Goal: Information Seeking & Learning: Learn about a topic

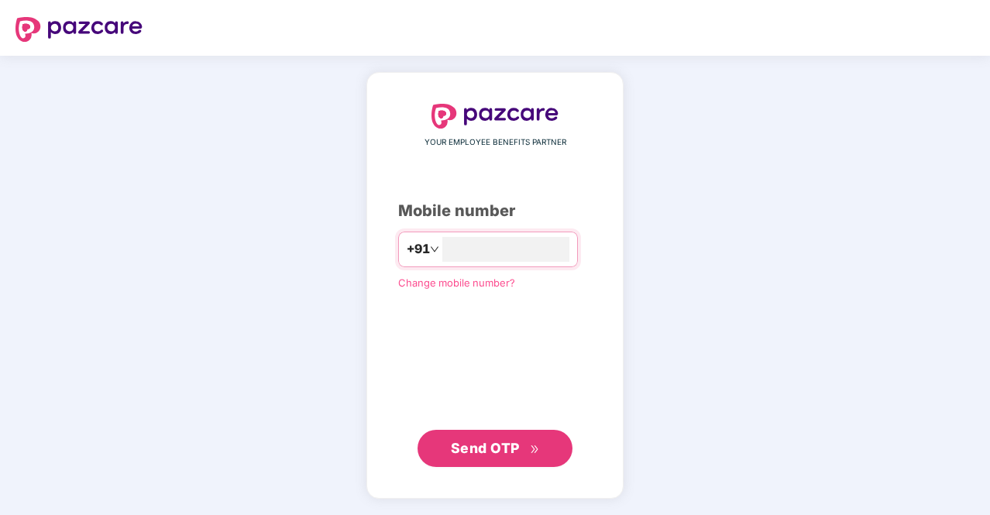
type input "**********"
click at [473, 452] on span "Send OTP" at bounding box center [485, 447] width 69 height 16
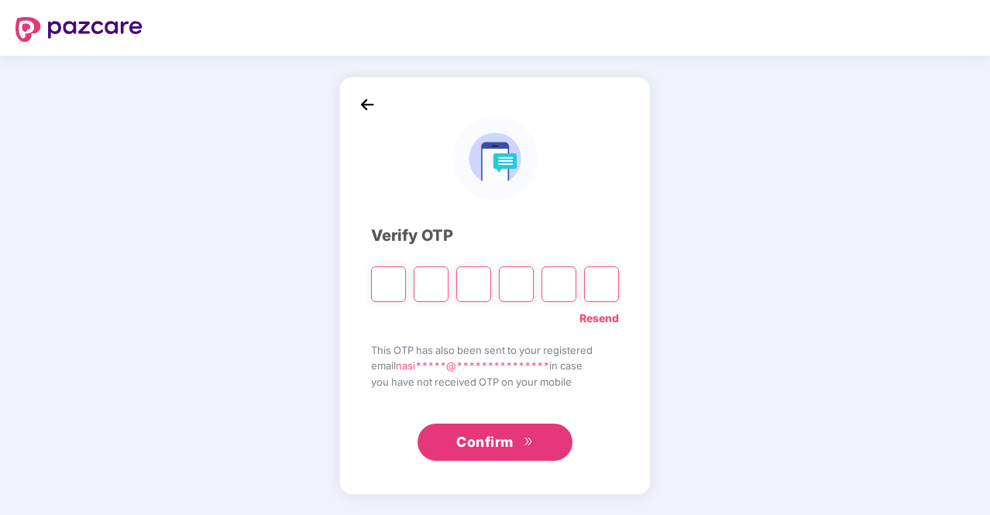
type input "*"
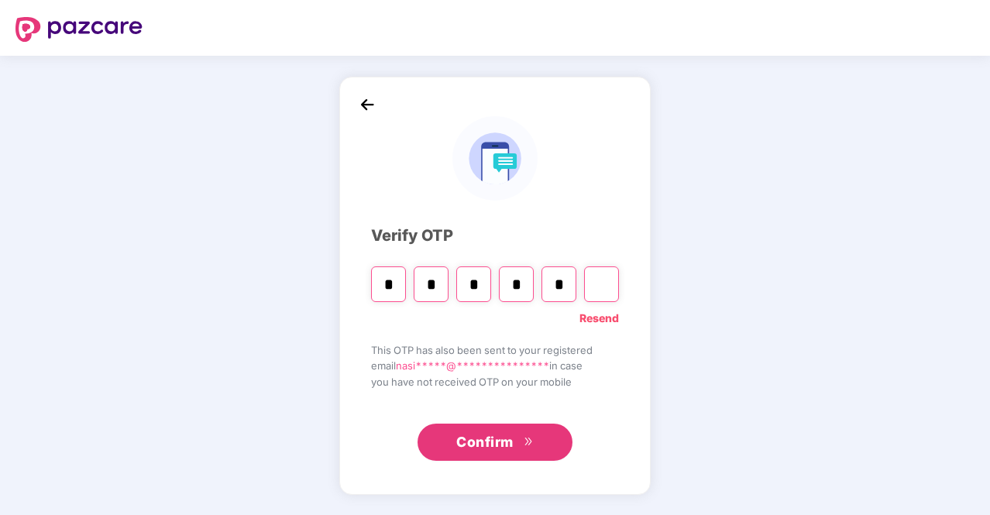
type input "*"
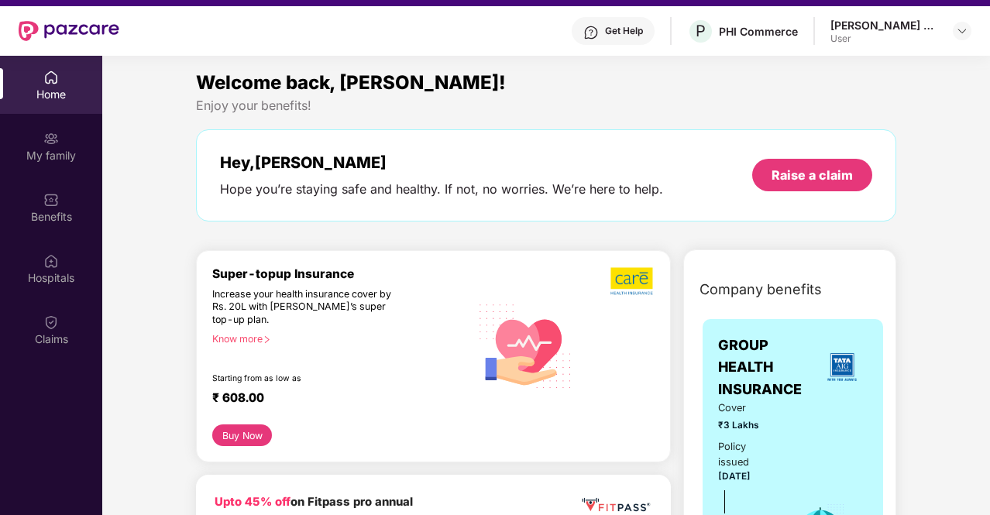
scroll to position [87, 0]
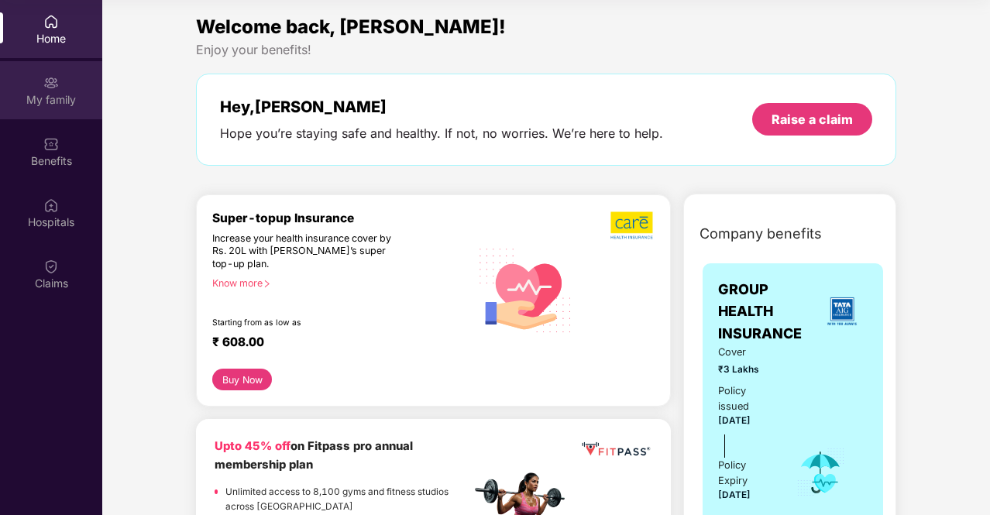
click at [60, 99] on div "My family" at bounding box center [51, 99] width 102 height 15
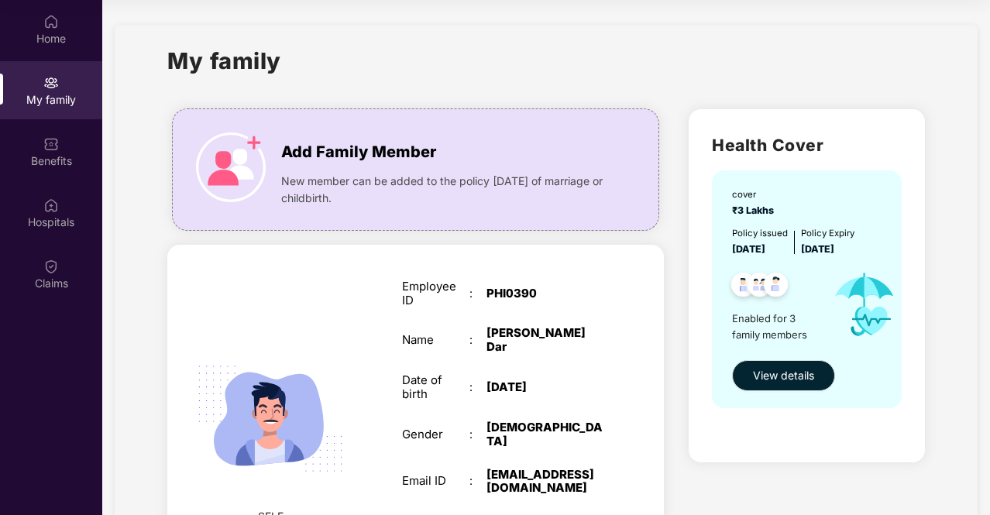
click at [447, 74] on div "My family" at bounding box center [545, 69] width 757 height 53
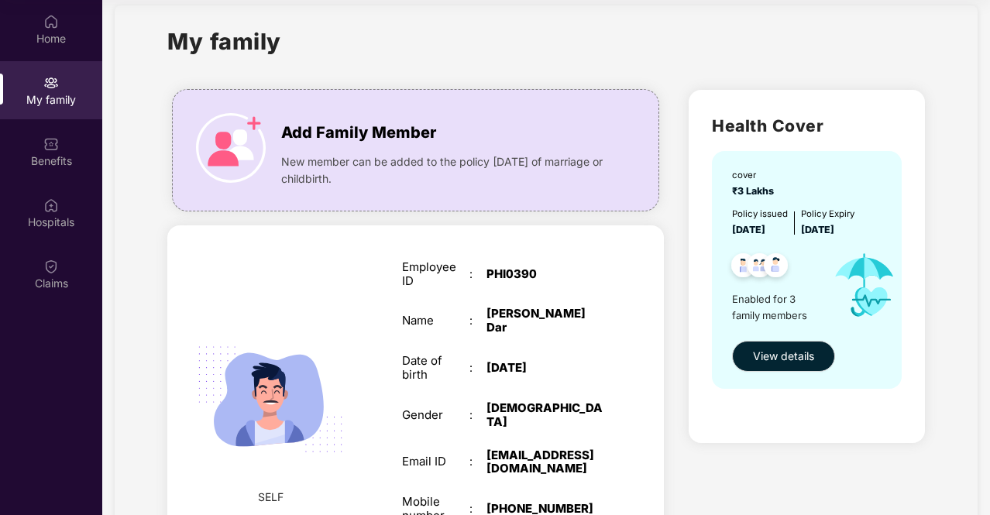
scroll to position [19, 0]
click at [773, 354] on span "View details" at bounding box center [783, 357] width 61 height 17
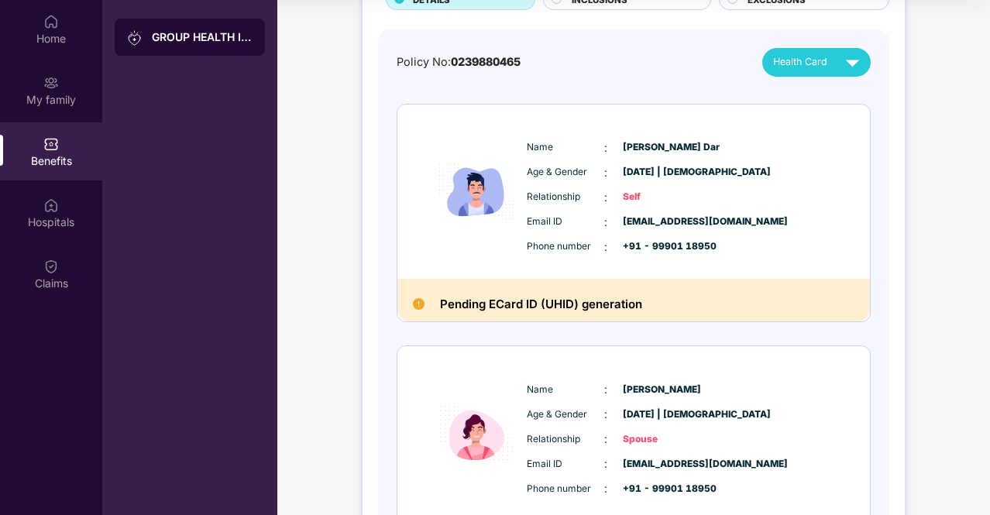
scroll to position [124, 0]
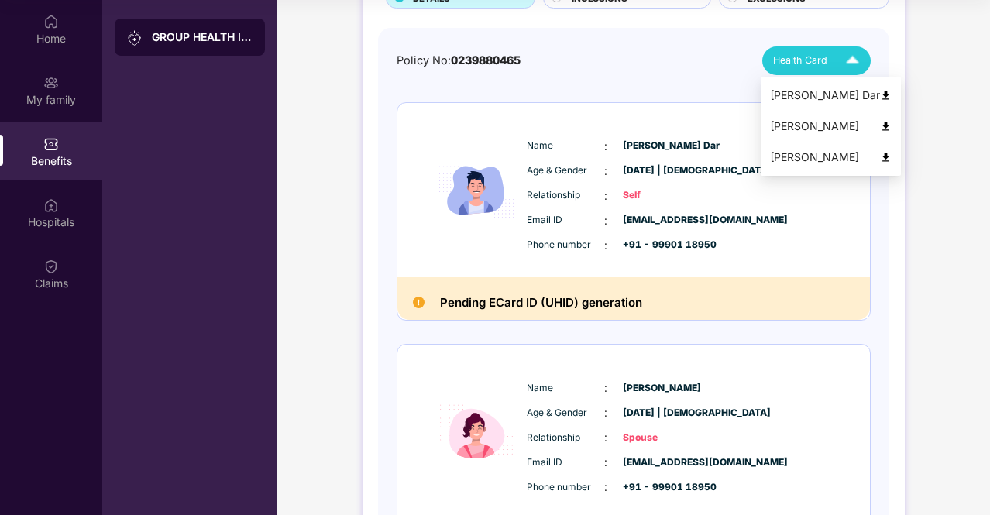
click at [806, 95] on div "[PERSON_NAME] Dar" at bounding box center [831, 95] width 122 height 17
click at [807, 127] on div "[PERSON_NAME]" at bounding box center [831, 126] width 122 height 17
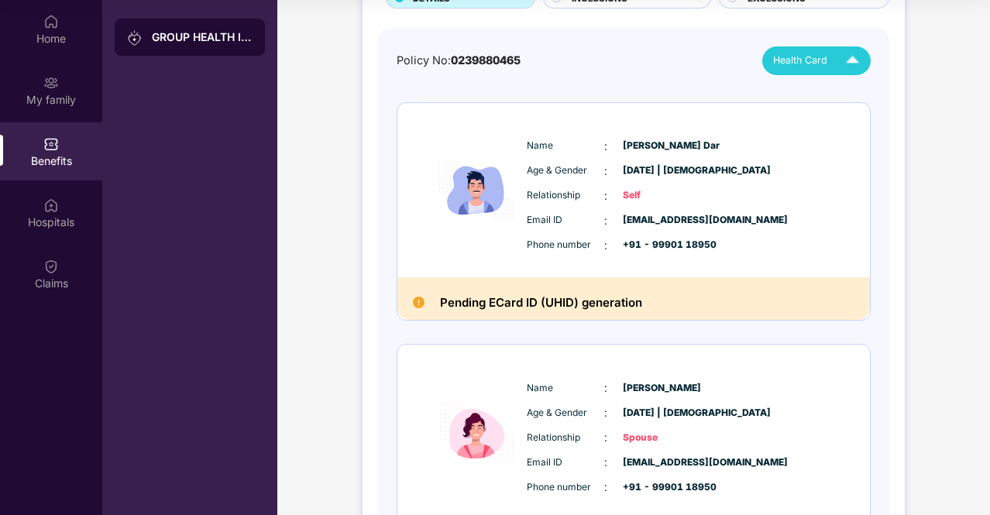
click at [611, 66] on div "Policy No: 0239880465 Health Card" at bounding box center [634, 60] width 474 height 29
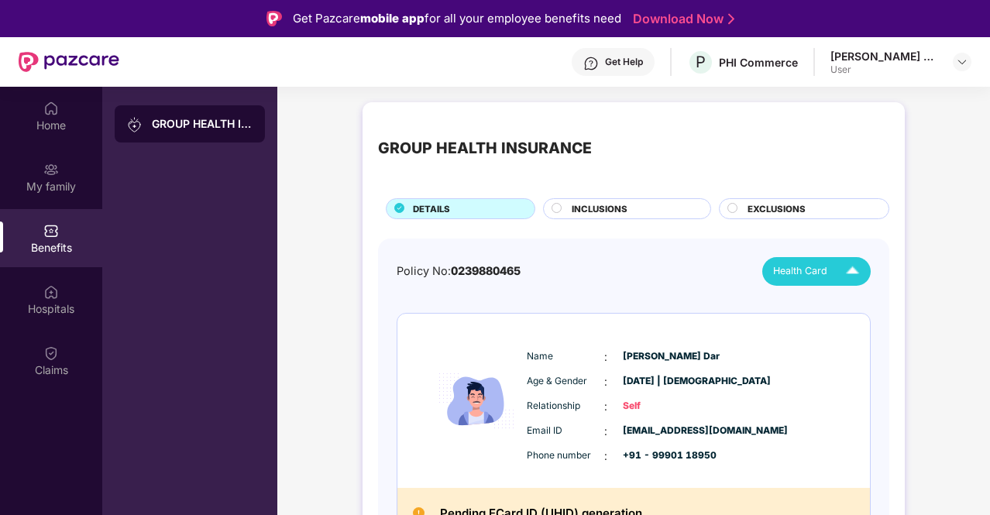
scroll to position [0, 0]
click at [57, 120] on div "Home" at bounding box center [51, 125] width 102 height 15
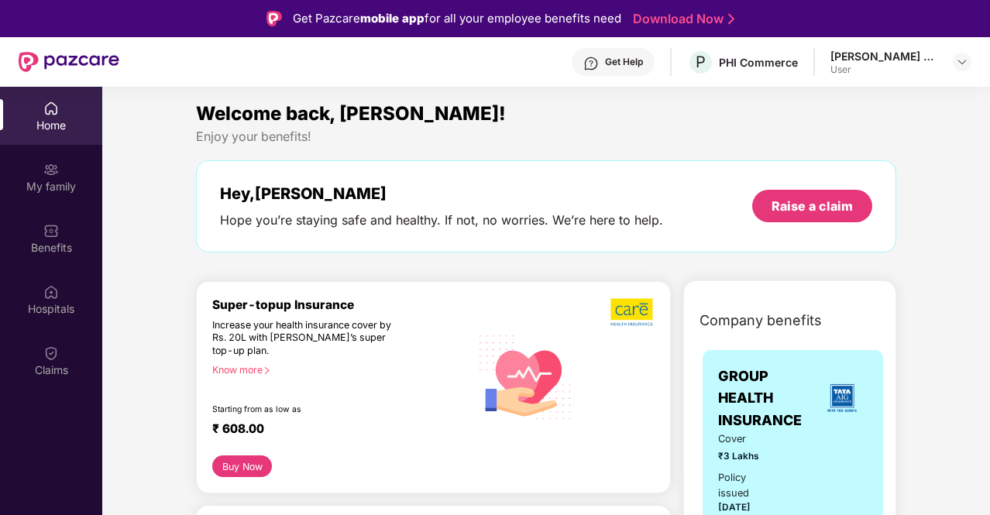
click at [578, 125] on div "Welcome back, [PERSON_NAME]!" at bounding box center [546, 113] width 700 height 29
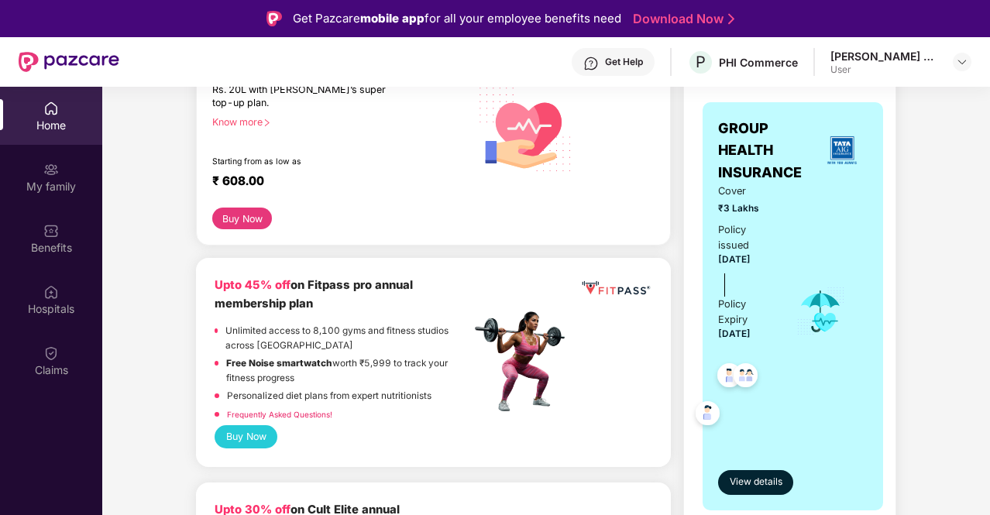
scroll to position [186, 0]
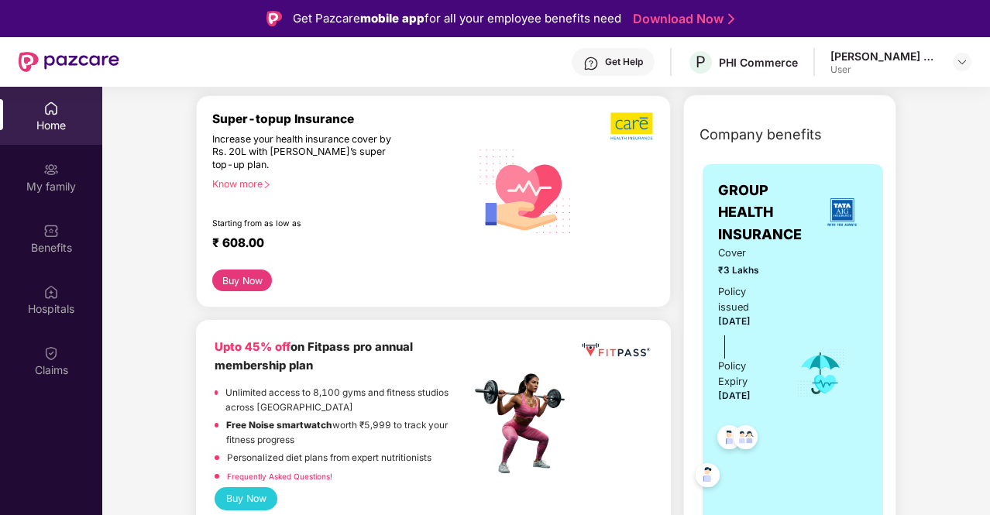
click at [248, 186] on div "Know more" at bounding box center [336, 183] width 249 height 11
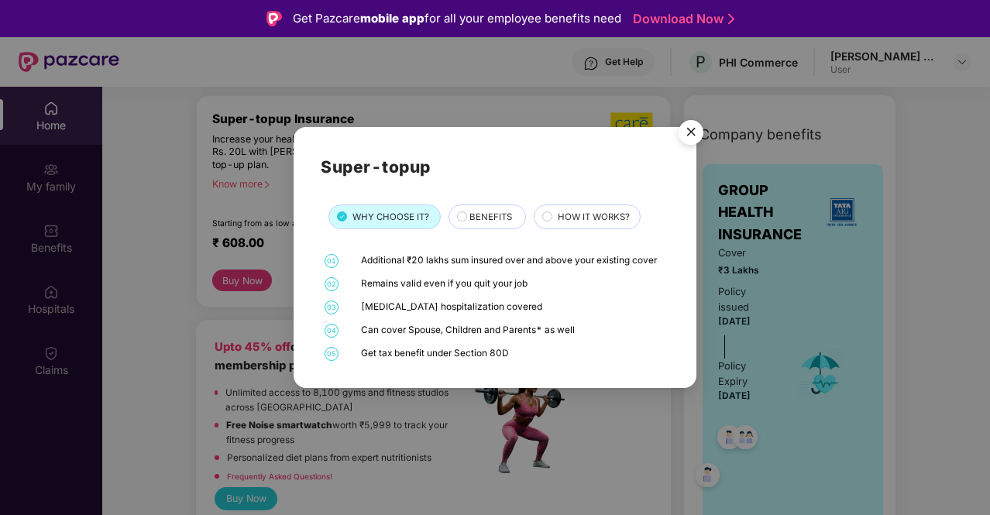
scroll to position [31, 0]
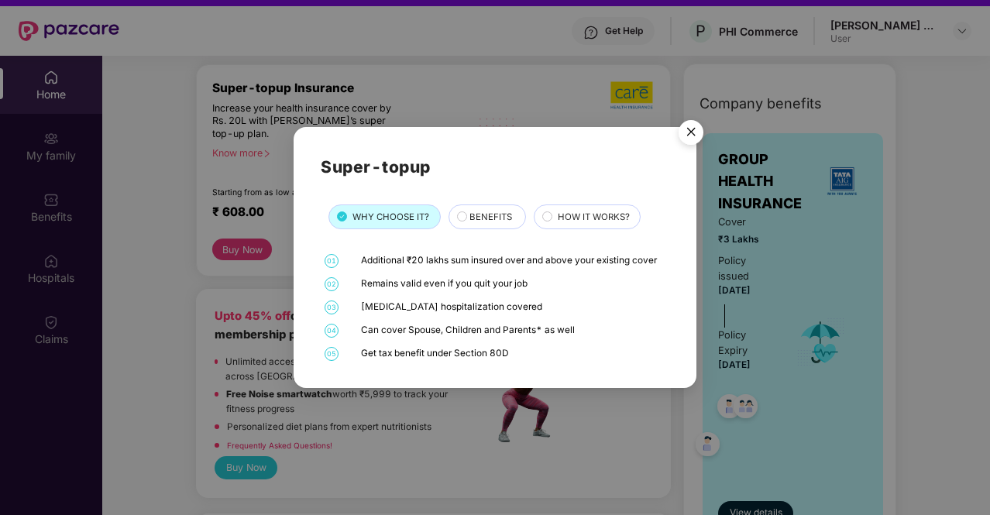
click at [696, 132] on img "Close" at bounding box center [690, 134] width 43 height 43
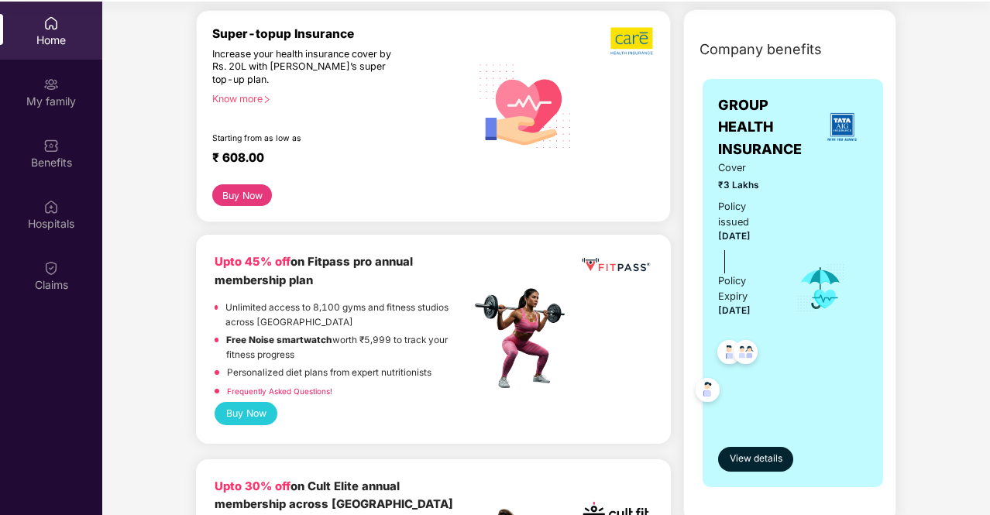
scroll to position [87, 0]
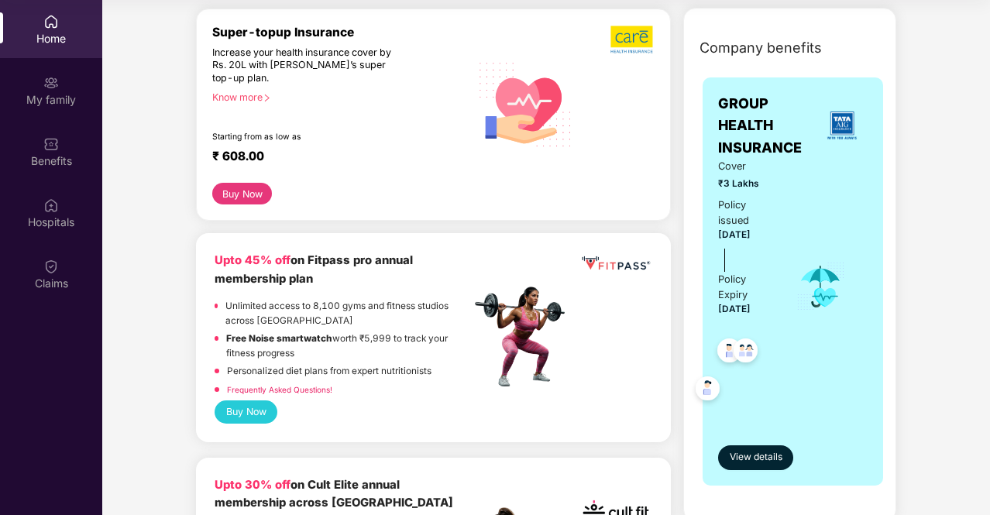
click at [418, 162] on div "₹ 608.00" at bounding box center [333, 158] width 242 height 19
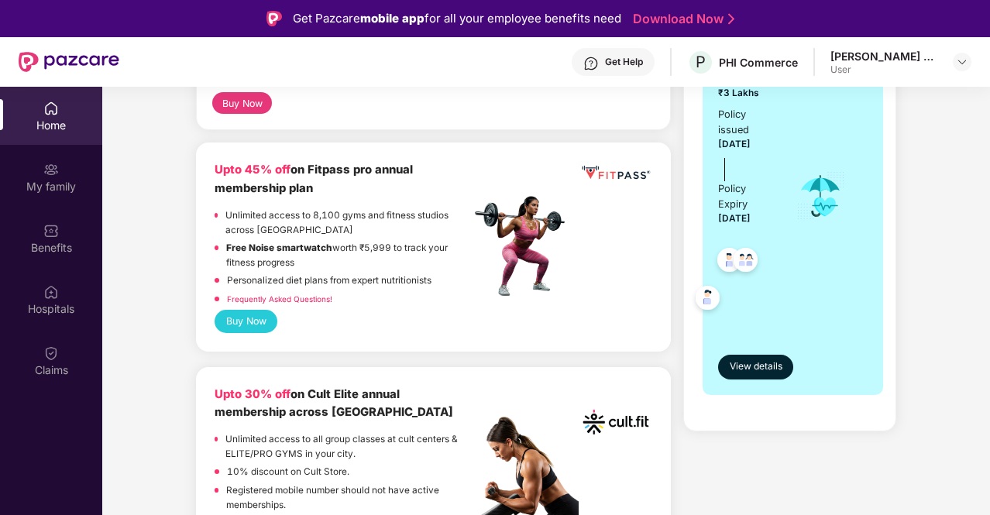
scroll to position [434, 0]
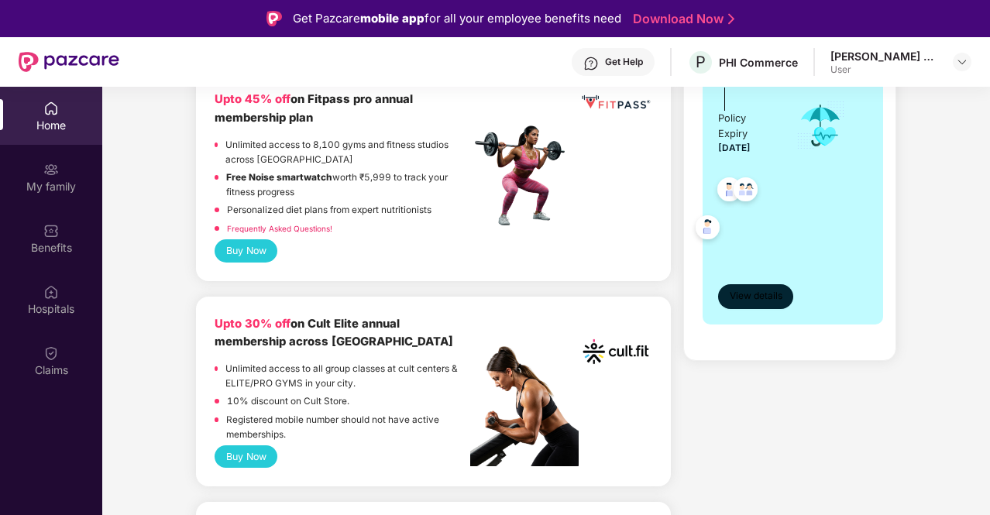
click at [753, 289] on span "View details" at bounding box center [756, 296] width 53 height 15
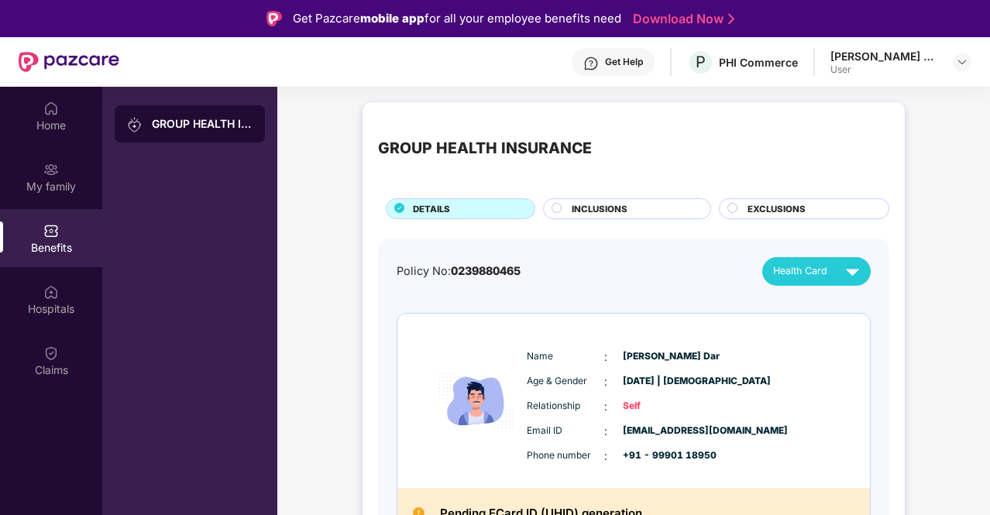
click at [620, 207] on span "INCLUSIONS" at bounding box center [600, 209] width 56 height 14
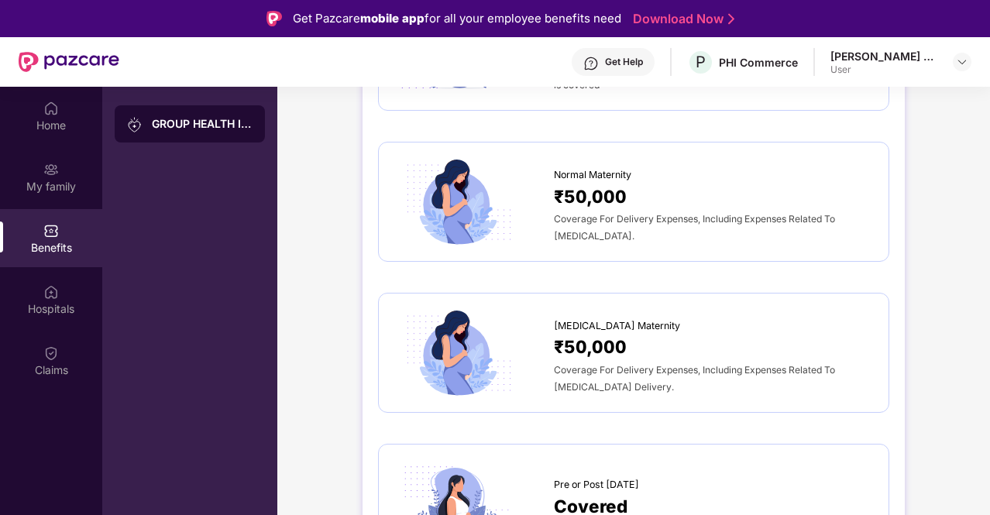
scroll to position [1580, 0]
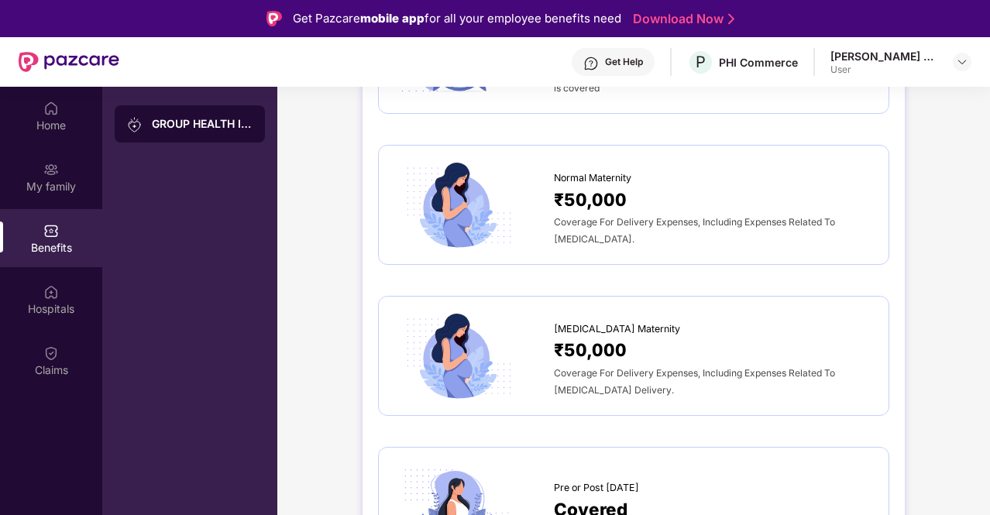
click at [598, 186] on span "₹50,000" at bounding box center [590, 199] width 73 height 27
click at [600, 216] on span "Coverage For Delivery Expenses, Including Expenses Related To [MEDICAL_DATA]." at bounding box center [694, 230] width 281 height 29
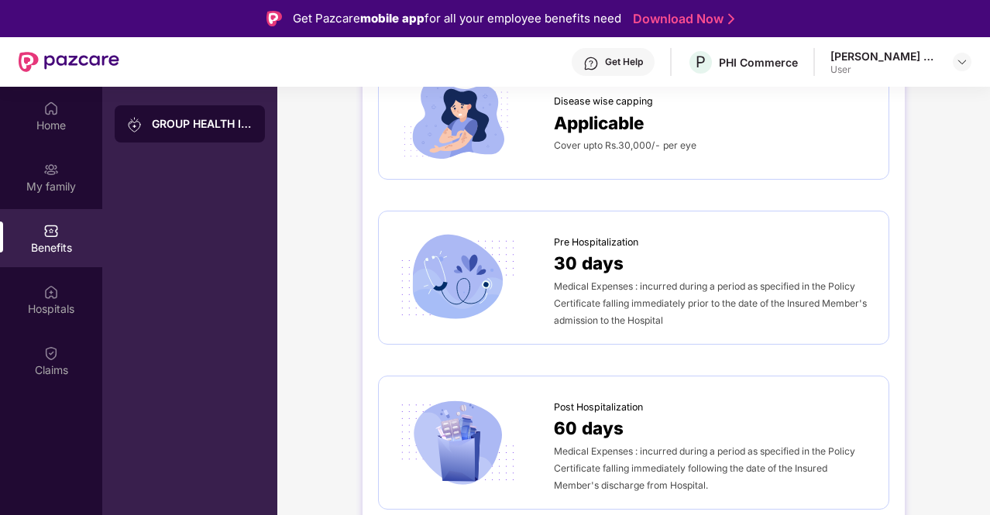
scroll to position [527, 0]
